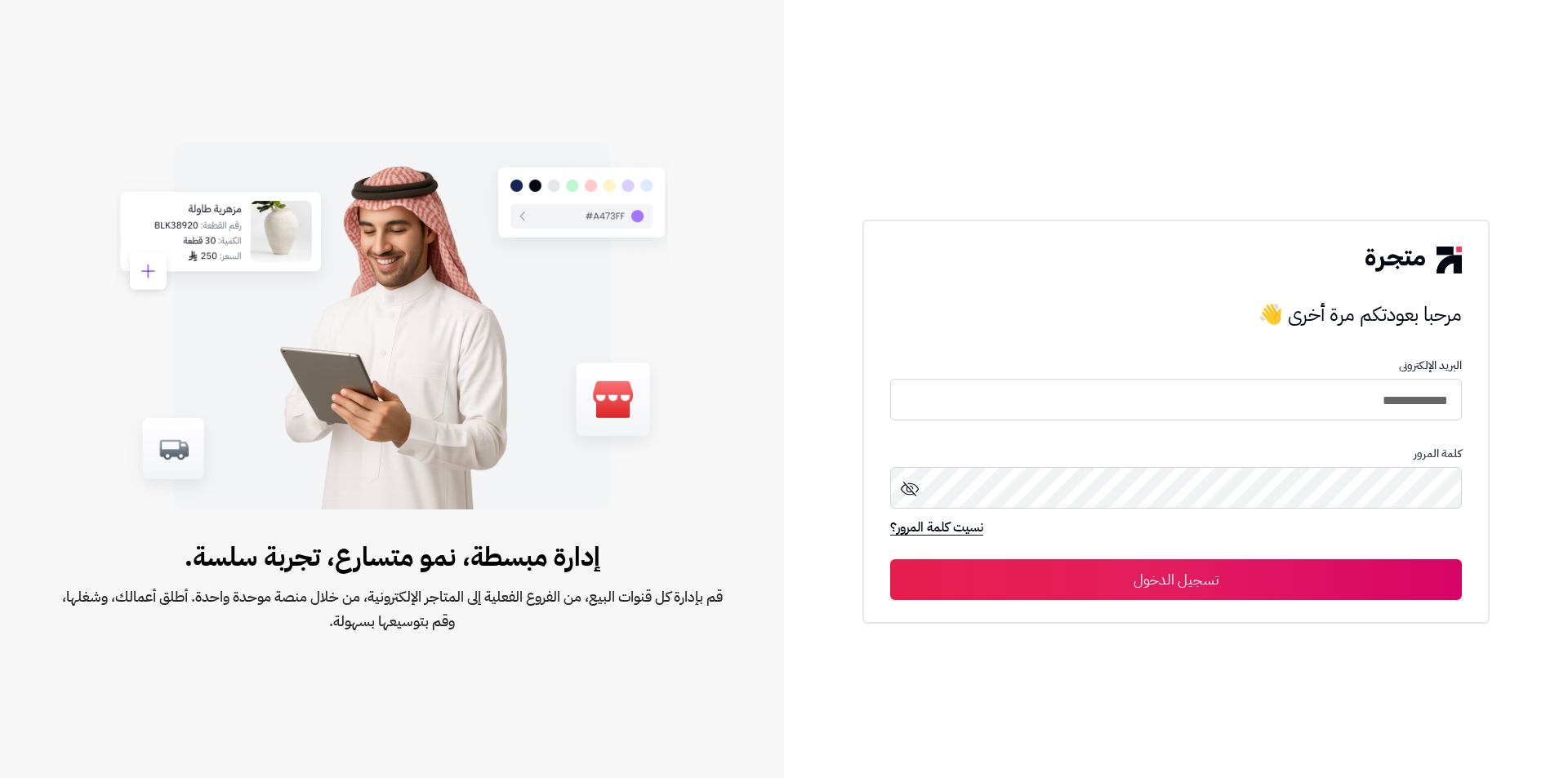
type input "**********"
click at [890, 560] on button "تسجيل الدخول" at bounding box center [1175, 580] width 571 height 41
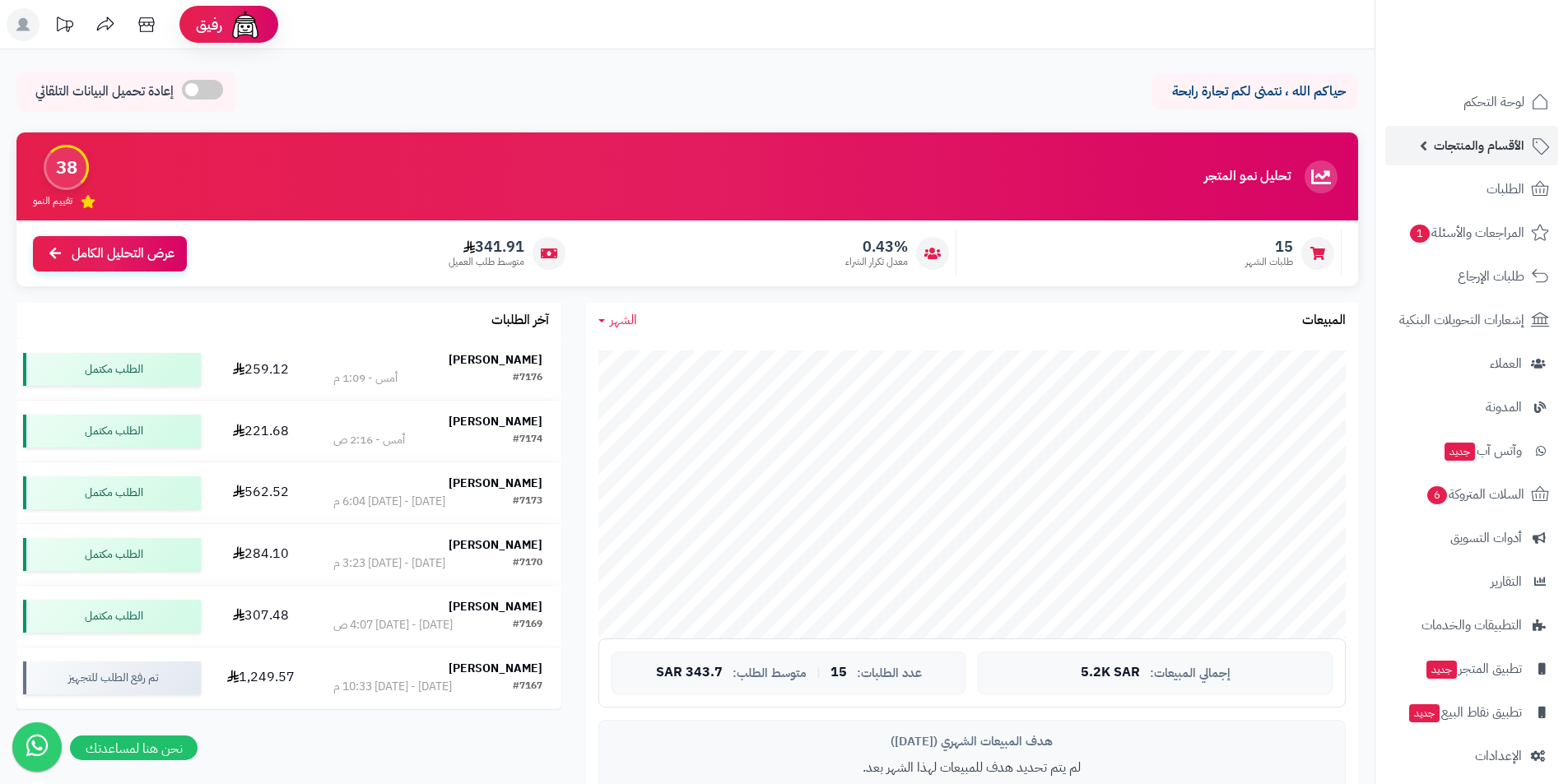
click at [1502, 143] on span "الأقسام والمنتجات" at bounding box center [1479, 145] width 90 height 23
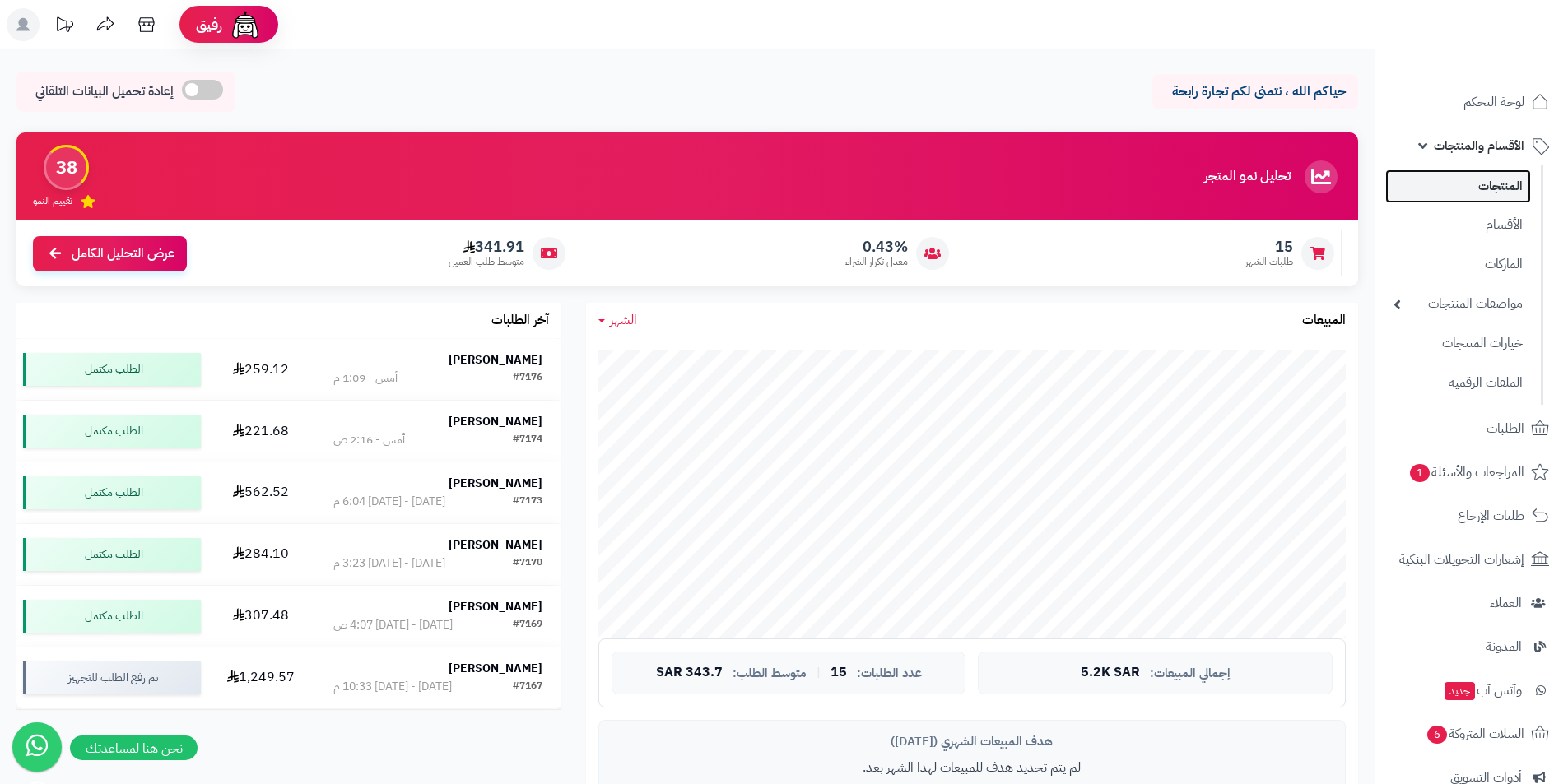
click at [1457, 189] on link "المنتجات" at bounding box center [1458, 186] width 145 height 33
